Goal: Task Accomplishment & Management: Complete application form

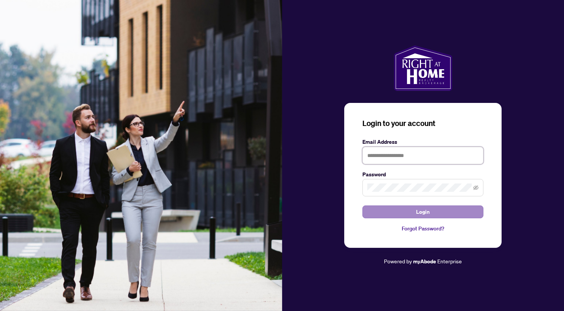
type input "**********"
click at [418, 210] on span "Login" at bounding box center [423, 212] width 14 height 12
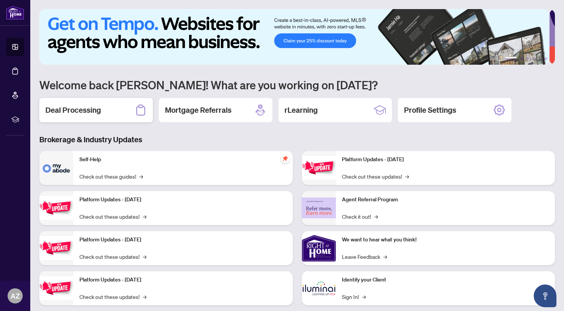
click at [71, 109] on h2 "Deal Processing" at bounding box center [73, 110] width 56 height 11
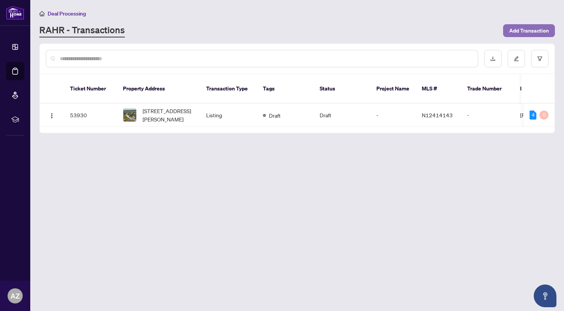
click at [523, 32] on span "Add Transaction" at bounding box center [529, 31] width 40 height 12
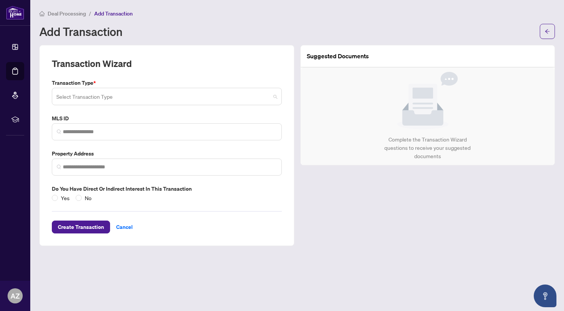
click at [127, 100] on input "search" at bounding box center [163, 97] width 214 height 17
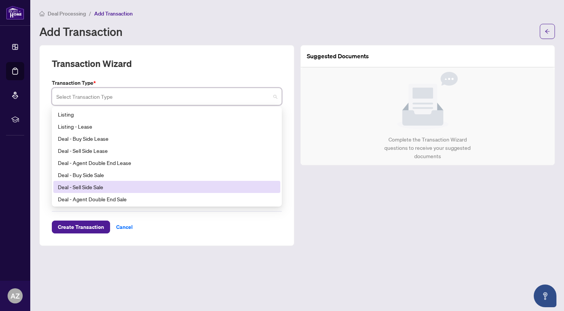
click at [115, 186] on div "Deal - Sell Side Sale" at bounding box center [167, 187] width 218 height 8
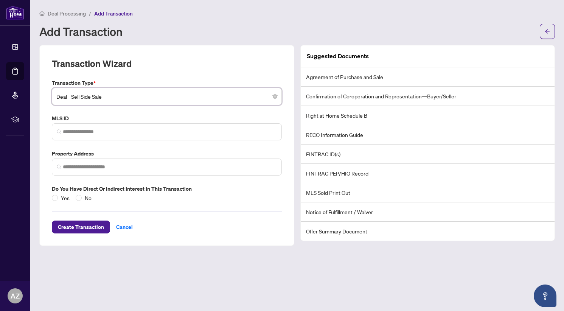
click at [118, 95] on span "Deal - Sell Side Sale" at bounding box center [166, 96] width 221 height 14
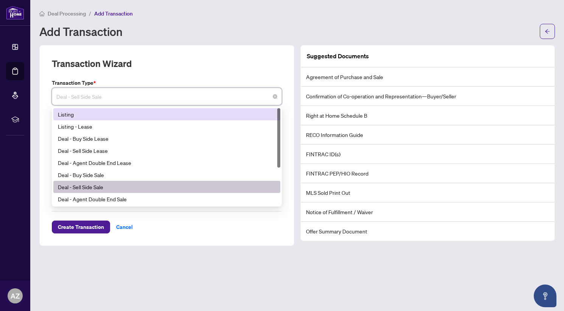
click at [164, 115] on div "Listing" at bounding box center [167, 114] width 218 height 8
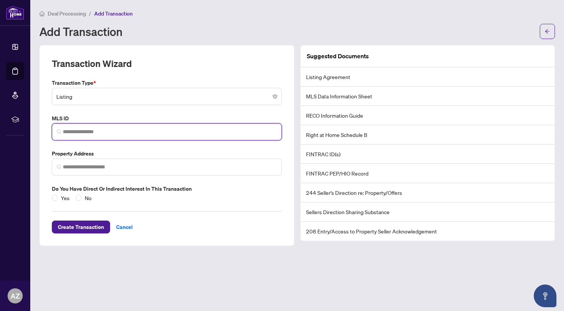
click at [135, 128] on input "search" at bounding box center [170, 132] width 214 height 8
drag, startPoint x: 101, startPoint y: 124, endPoint x: 72, endPoint y: 136, distance: 30.7
click at [72, 136] on span at bounding box center [167, 131] width 230 height 17
click at [66, 134] on input "search" at bounding box center [170, 132] width 214 height 8
paste input "*********"
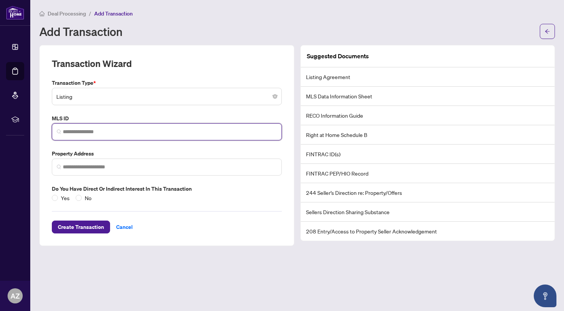
type input "*********"
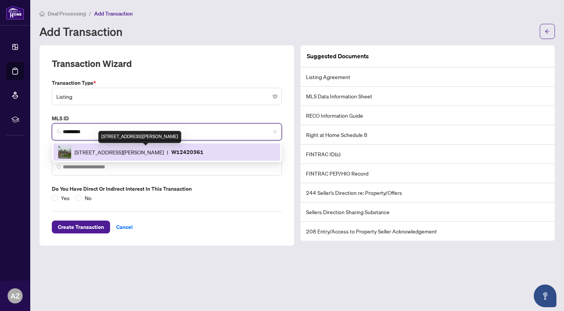
click at [115, 150] on span "[STREET_ADDRESS][PERSON_NAME]" at bounding box center [119, 152] width 89 height 8
type input "**********"
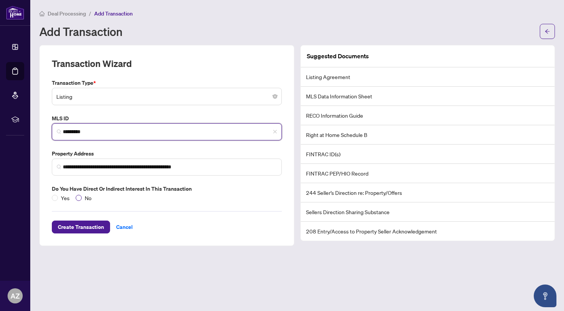
type input "*********"
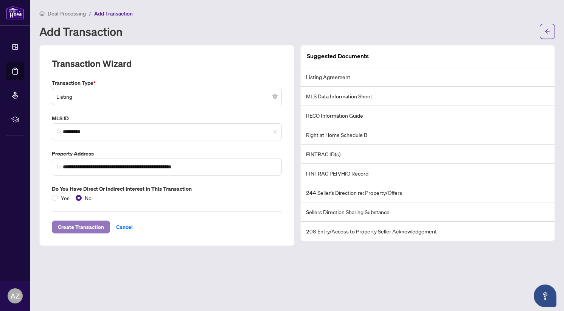
click at [70, 229] on span "Create Transaction" at bounding box center [81, 227] width 46 height 12
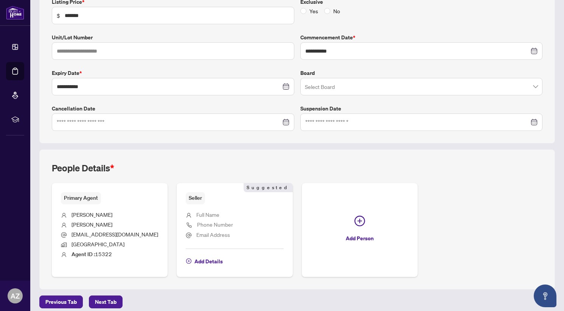
scroll to position [146, 0]
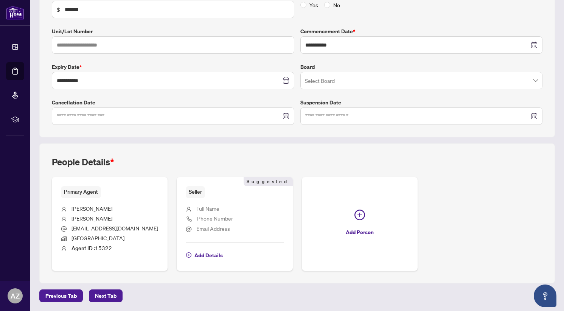
click at [210, 208] on span "Full Name" at bounding box center [207, 208] width 23 height 7
click at [107, 296] on span "Next Tab" at bounding box center [106, 296] width 22 height 12
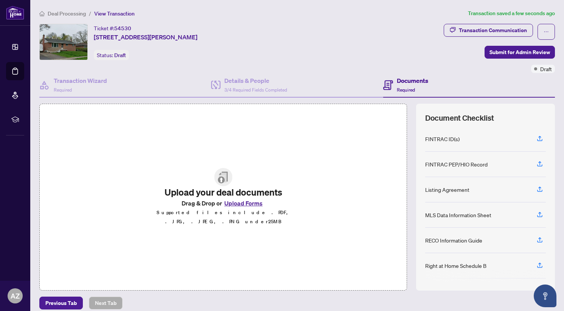
scroll to position [7, 0]
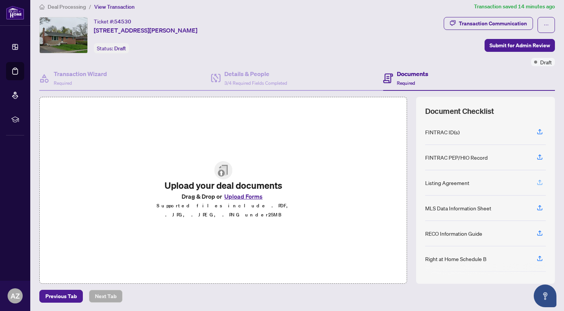
click at [534, 179] on button "button" at bounding box center [540, 182] width 12 height 13
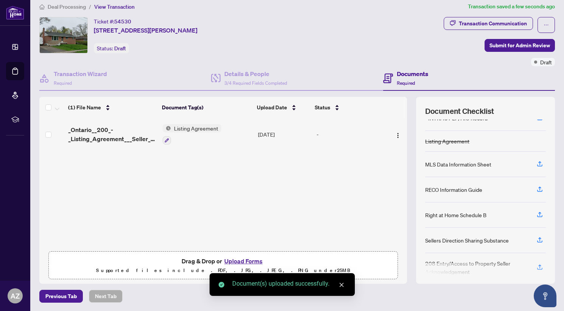
scroll to position [41, 0]
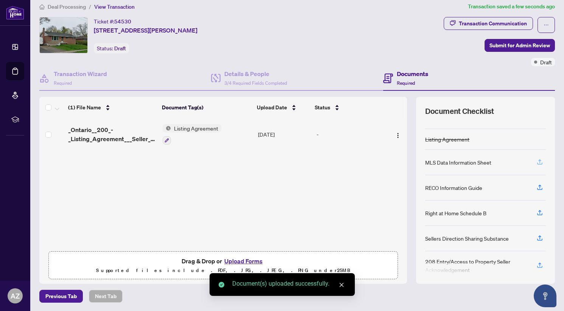
click at [537, 159] on icon "button" at bounding box center [540, 162] width 7 height 7
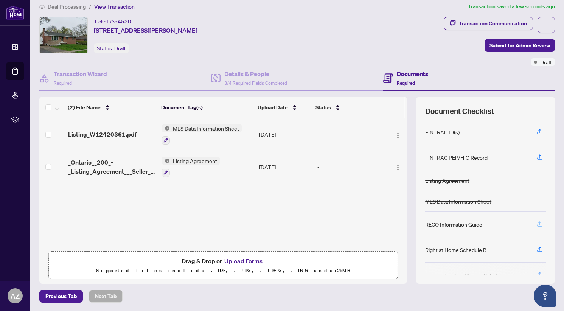
click at [537, 226] on icon "button" at bounding box center [540, 224] width 7 height 7
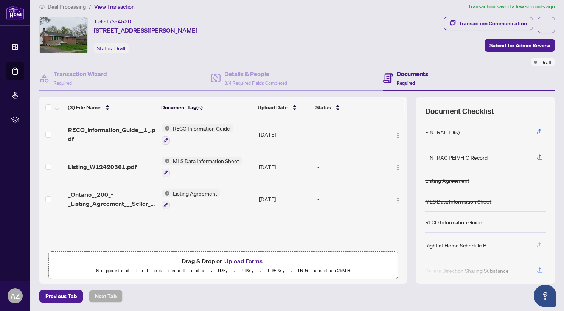
click at [537, 243] on icon "button" at bounding box center [540, 244] width 7 height 7
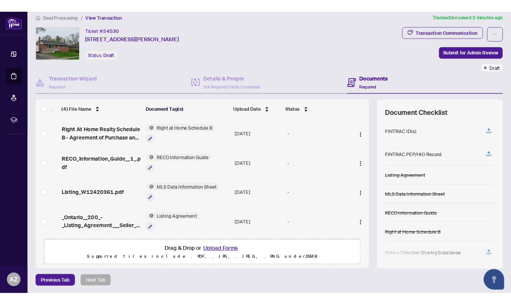
scroll to position [0, 0]
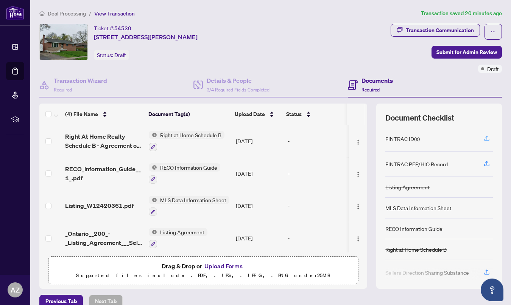
click at [483, 139] on icon "button" at bounding box center [486, 138] width 7 height 7
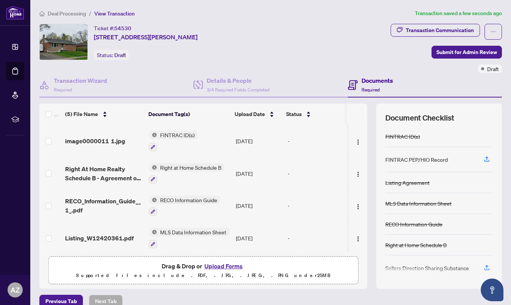
scroll to position [11, 0]
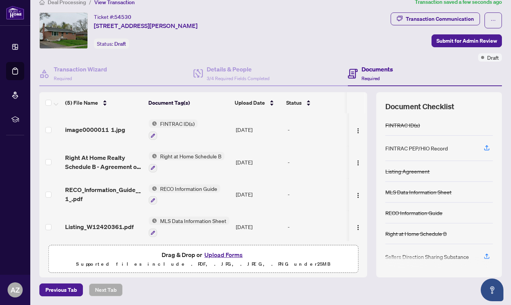
click at [447, 258] on div at bounding box center [438, 263] width 107 height 12
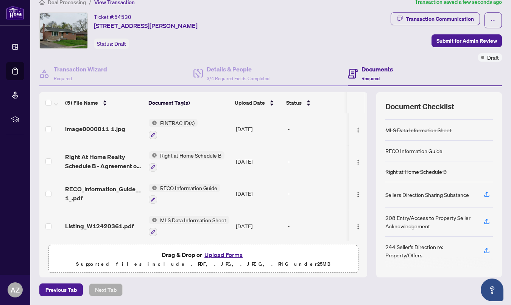
scroll to position [0, 0]
click at [361, 72] on h4 "Documents" at bounding box center [376, 69] width 31 height 9
click at [455, 44] on span "Submit for Admin Review" at bounding box center [466, 41] width 61 height 12
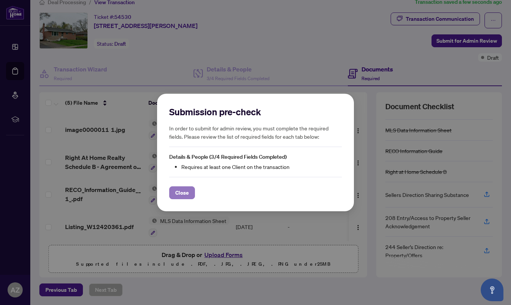
click at [182, 188] on span "Close" at bounding box center [182, 193] width 14 height 12
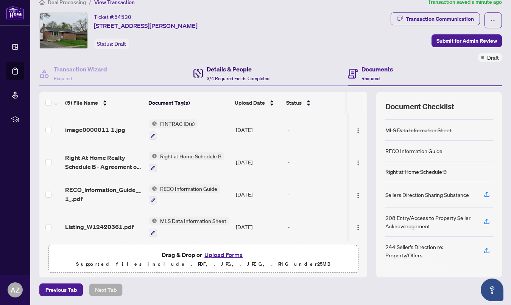
click at [234, 67] on h4 "Details & People" at bounding box center [238, 69] width 63 height 9
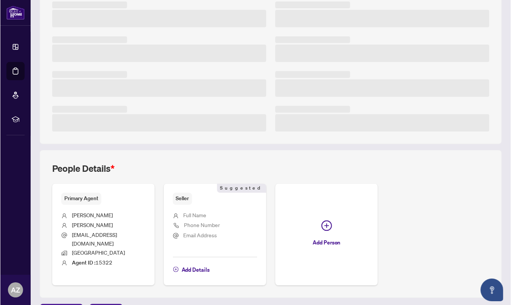
scroll to position [148, 0]
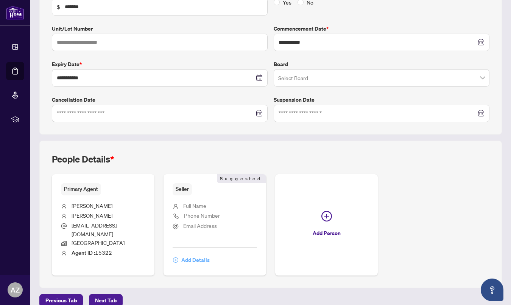
click at [191, 254] on span "Add Details" at bounding box center [195, 260] width 28 height 12
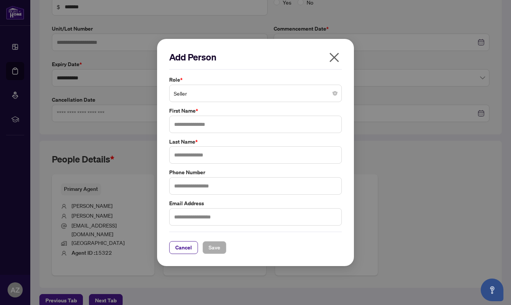
click at [212, 91] on span "Seller" at bounding box center [255, 93] width 163 height 14
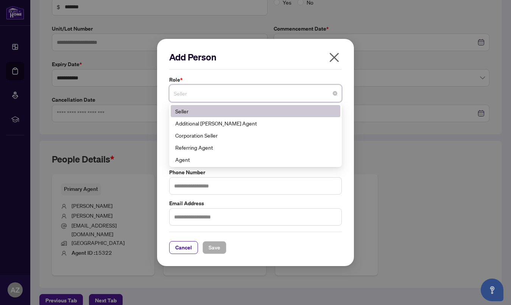
click at [212, 91] on span "Seller" at bounding box center [255, 93] width 163 height 14
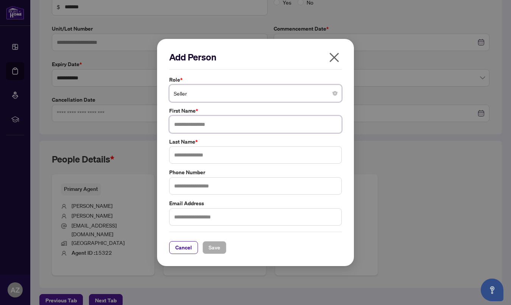
click at [191, 122] on input "text" at bounding box center [255, 124] width 173 height 17
type input "*******"
click at [194, 153] on input "text" at bounding box center [255, 154] width 173 height 17
type input "*********"
click at [218, 245] on button "Save" at bounding box center [214, 247] width 24 height 13
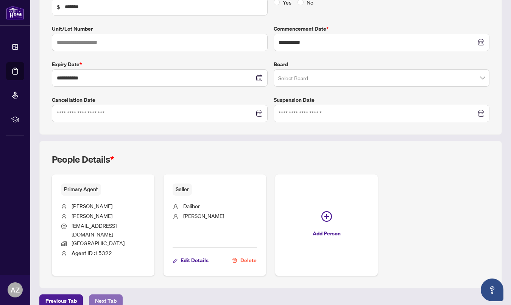
click at [109, 295] on span "Next Tab" at bounding box center [106, 301] width 22 height 12
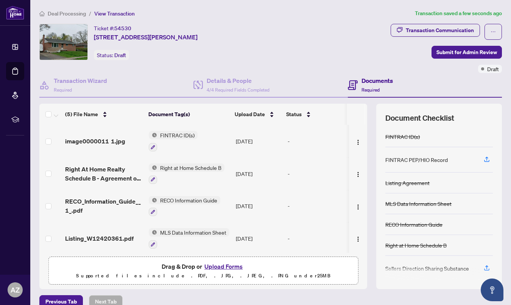
scroll to position [12, 0]
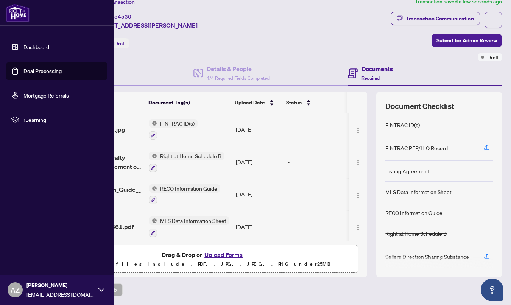
click at [25, 48] on link "Dashboard" at bounding box center [36, 47] width 26 height 7
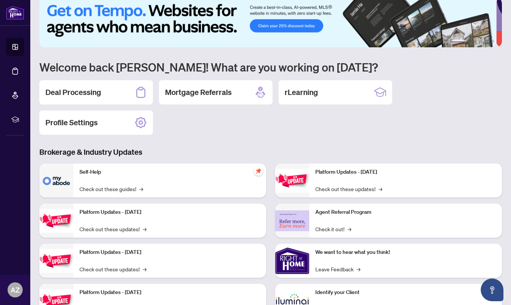
click at [345, 297] on div "Identify your Client Sign In! →" at bounding box center [405, 301] width 193 height 34
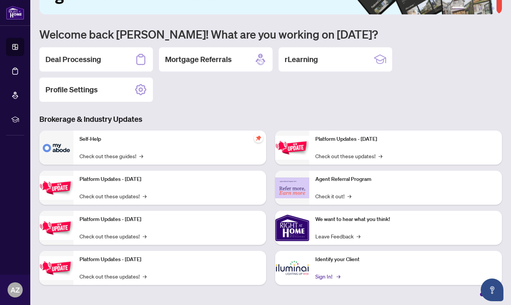
click at [325, 278] on link "Sign In! →" at bounding box center [327, 276] width 24 height 8
